Goal: Task Accomplishment & Management: Use online tool/utility

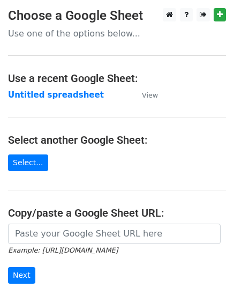
click at [61, 222] on main "Choose a Google Sheet Use one of the options below... Use a recent Google Sheet…" at bounding box center [117, 174] width 234 height 333
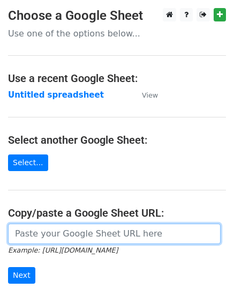
click at [59, 228] on input "url" at bounding box center [114, 234] width 213 height 20
paste input "https://docs.google.com/spreadsheets/d/1mR3HyIzEb9471RystDVVGAA3FUR82GA8jiOcfYK…"
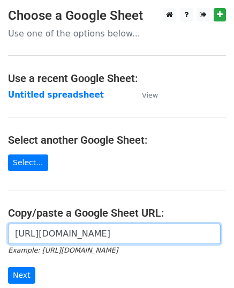
scroll to position [0, 236]
type input "https://docs.google.com/spreadsheets/d/1mR3HyIzEb9471RystDVVGAA3FUR82GA8jiOcfYK…"
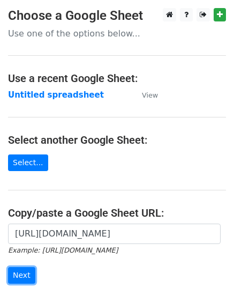
click at [23, 271] on input "Next" at bounding box center [21, 275] width 27 height 17
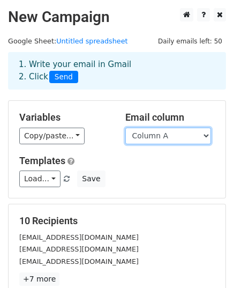
click at [157, 135] on select "Column A Column B" at bounding box center [168, 136] width 86 height 17
